Goal: Navigation & Orientation: Understand site structure

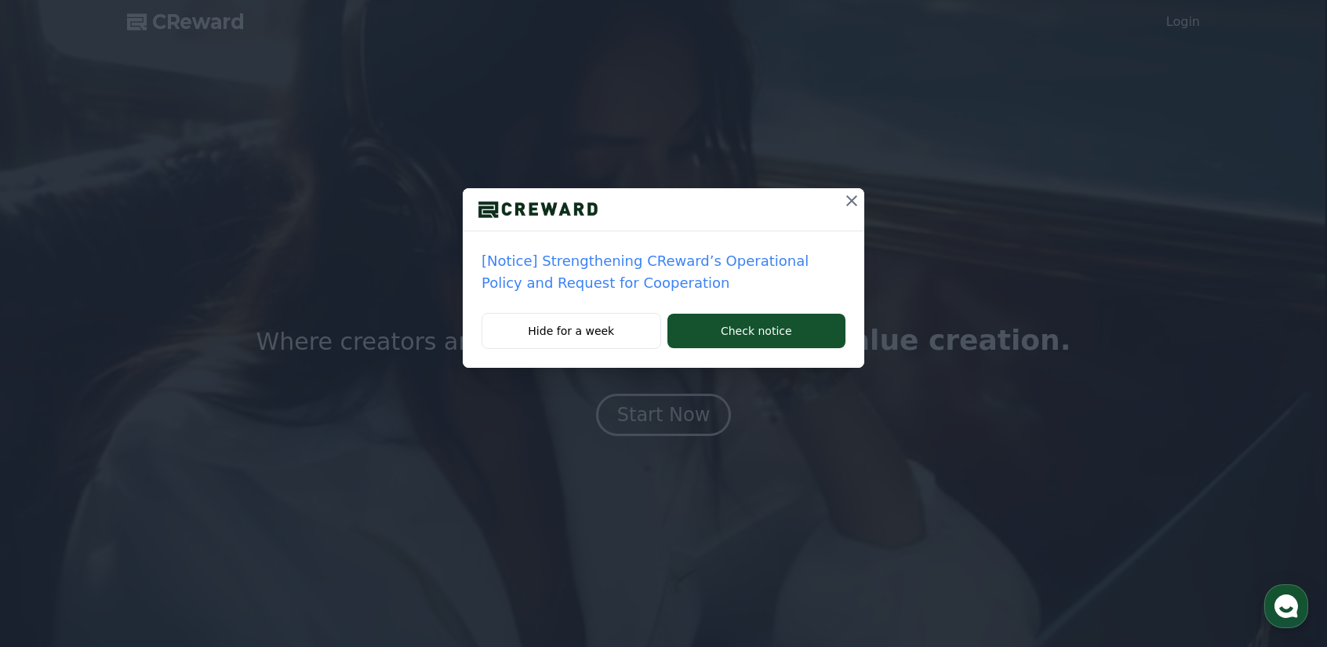
click at [850, 194] on icon at bounding box center [851, 200] width 19 height 19
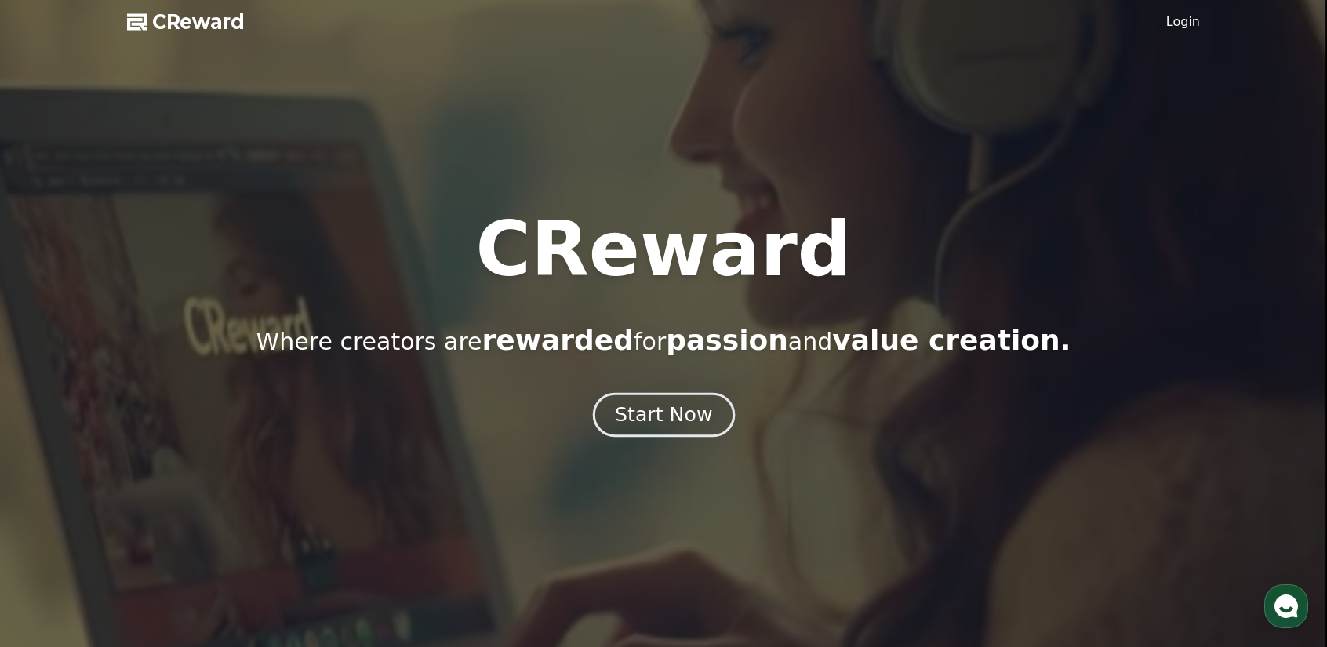
click at [678, 398] on button "Start Now" at bounding box center [663, 414] width 142 height 45
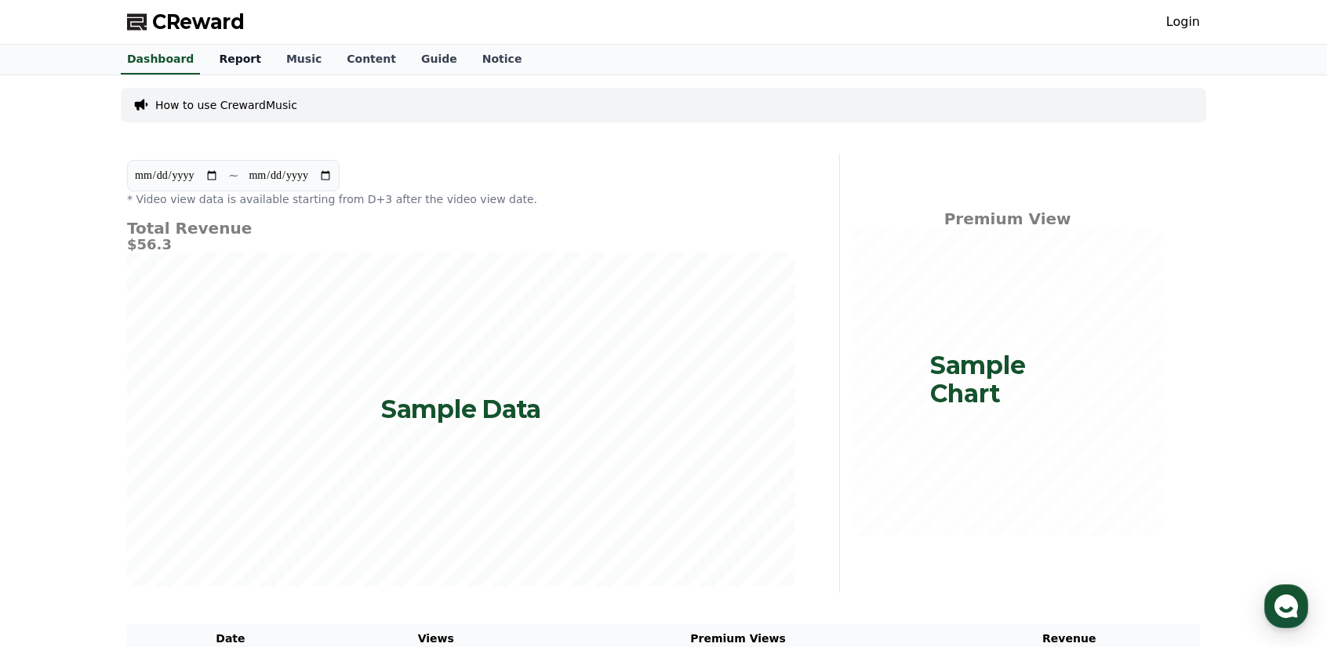
click at [230, 57] on link "Report" at bounding box center [239, 60] width 67 height 30
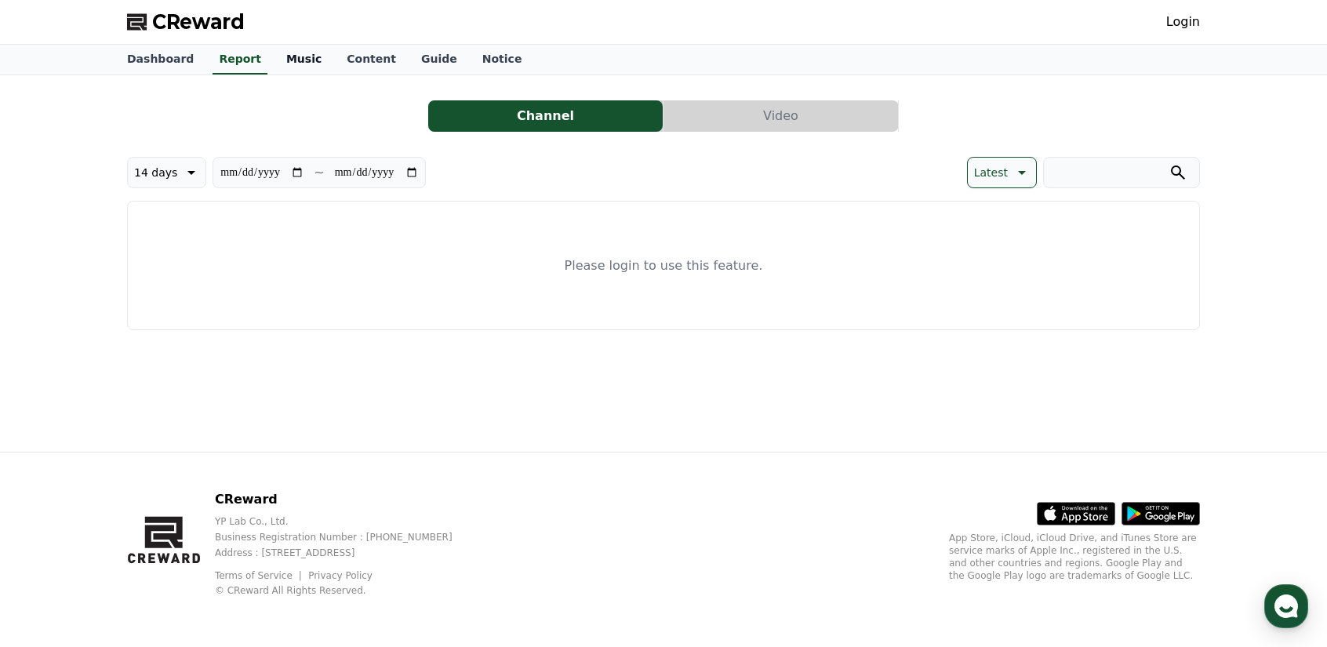
click at [281, 59] on link "Music" at bounding box center [304, 60] width 60 height 30
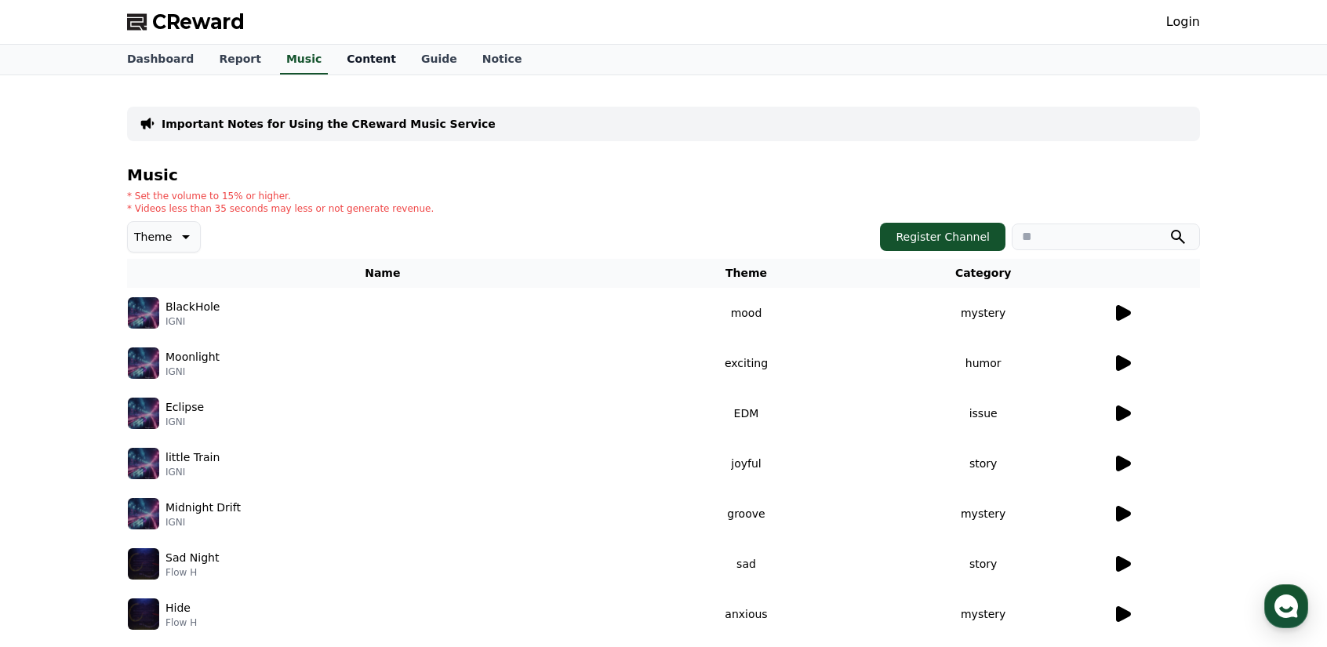
click at [334, 59] on link "Content" at bounding box center [371, 60] width 75 height 30
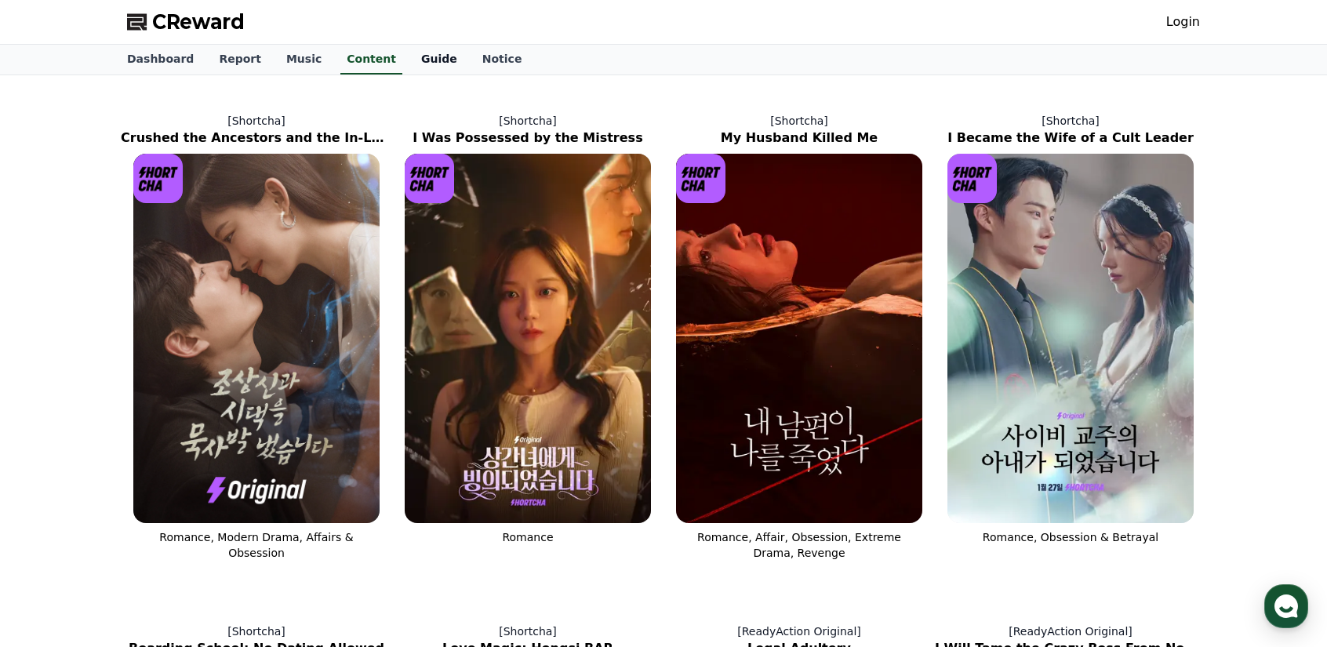
click at [409, 62] on link "Guide" at bounding box center [439, 60] width 61 height 30
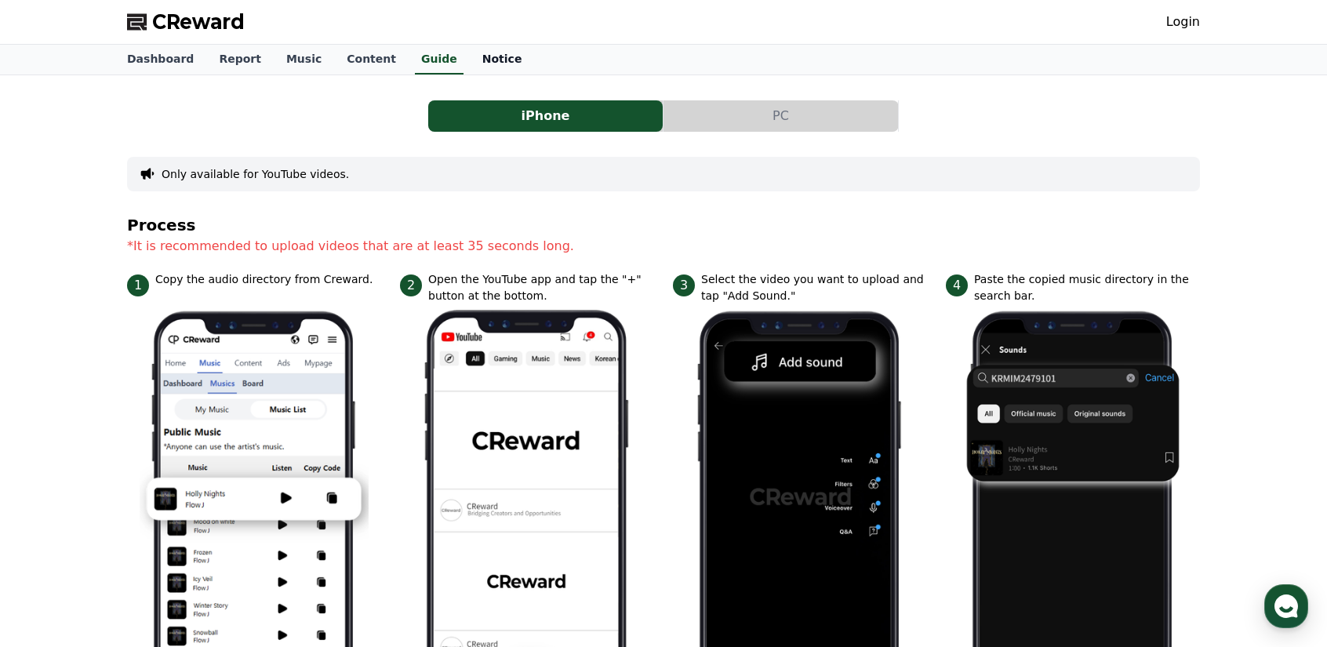
click at [471, 57] on link "Notice" at bounding box center [502, 60] width 65 height 30
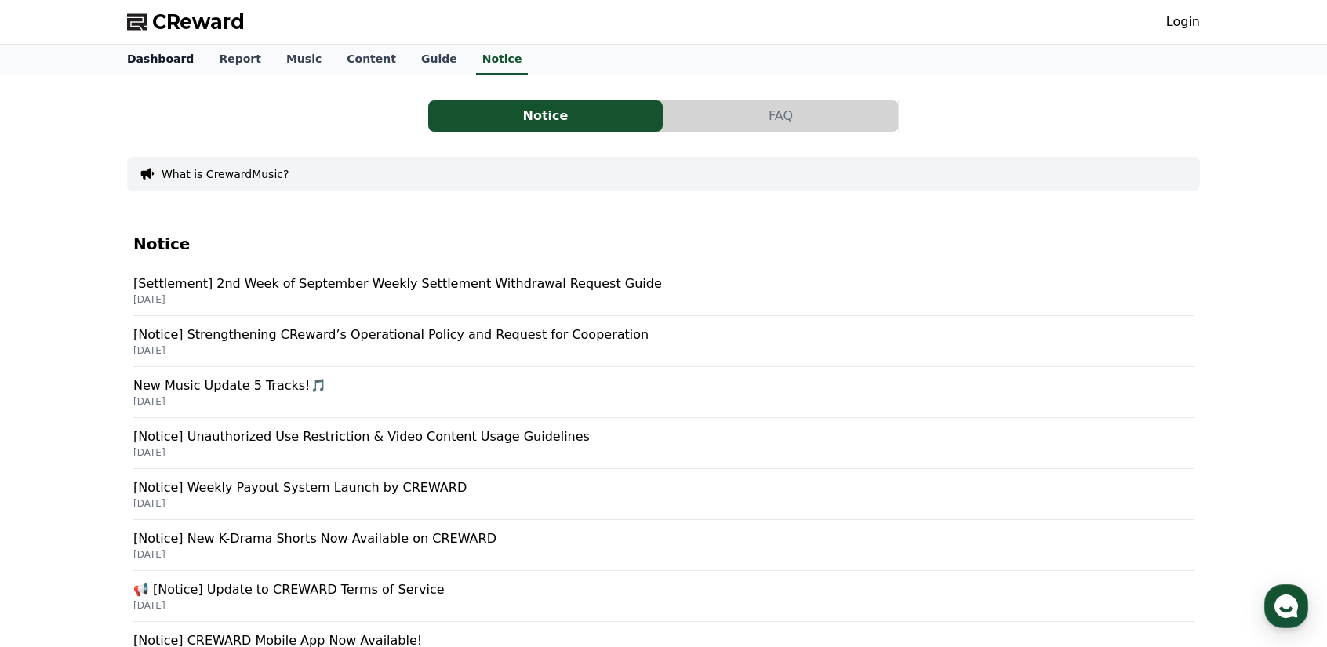
click at [165, 66] on link "Dashboard" at bounding box center [161, 60] width 92 height 30
